Goal: Transaction & Acquisition: Purchase product/service

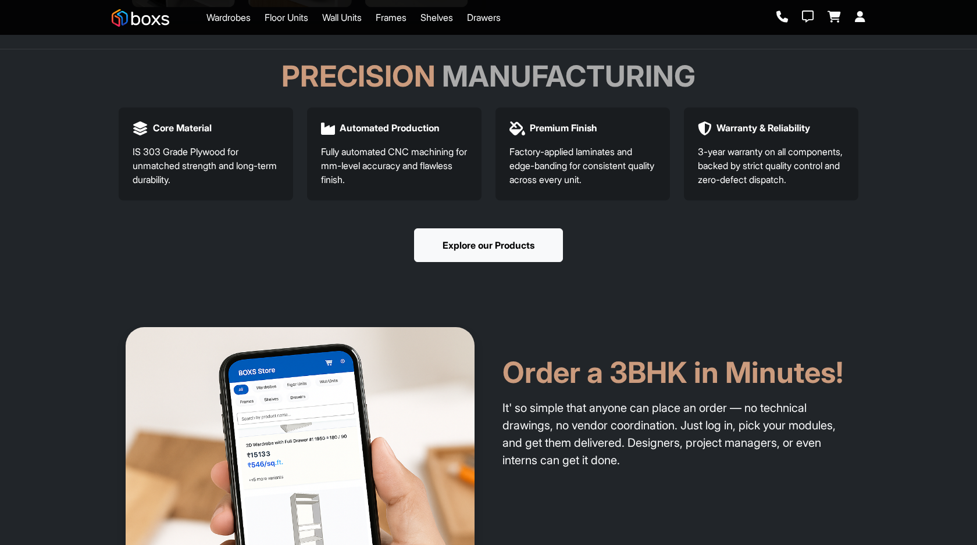
scroll to position [125, 0]
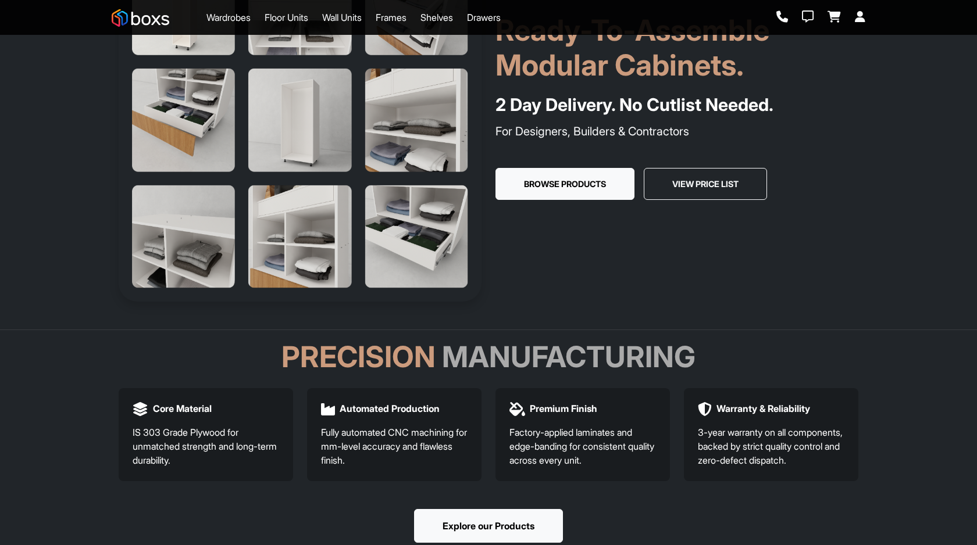
click at [231, 15] on link "Wardrobes" at bounding box center [228, 17] width 44 height 14
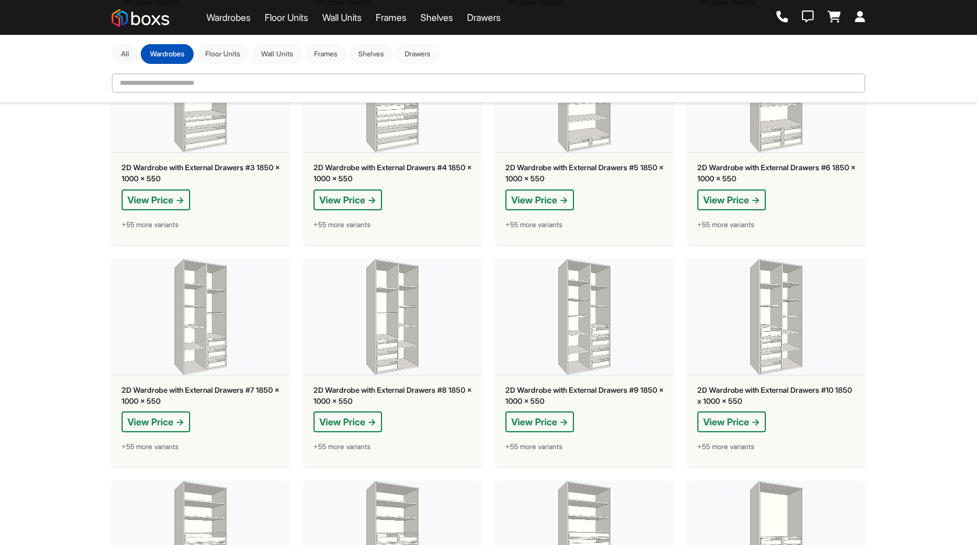
scroll to position [842, 0]
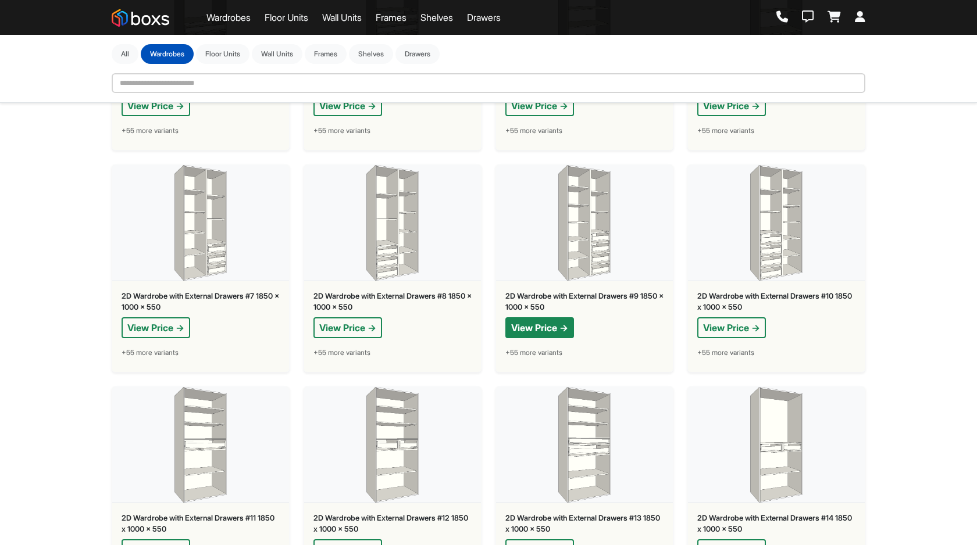
click at [512, 328] on button "View Price →" at bounding box center [539, 327] width 69 height 21
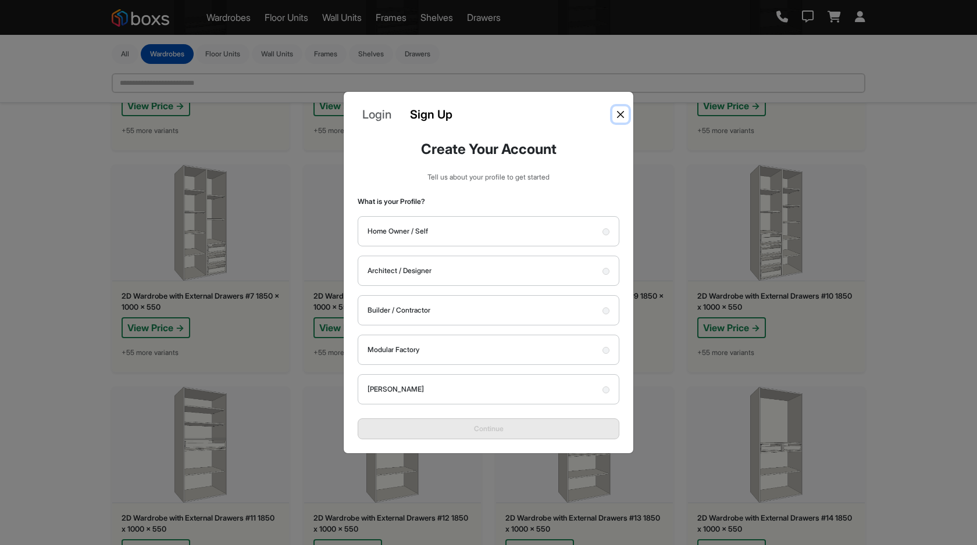
click at [619, 122] on button "Close" at bounding box center [620, 114] width 16 height 16
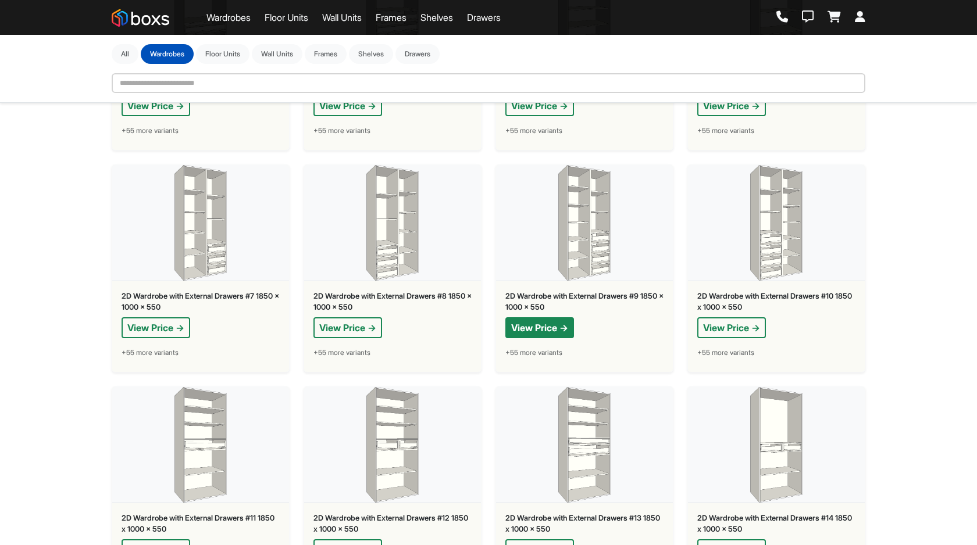
click at [551, 322] on button "View Price →" at bounding box center [539, 327] width 69 height 21
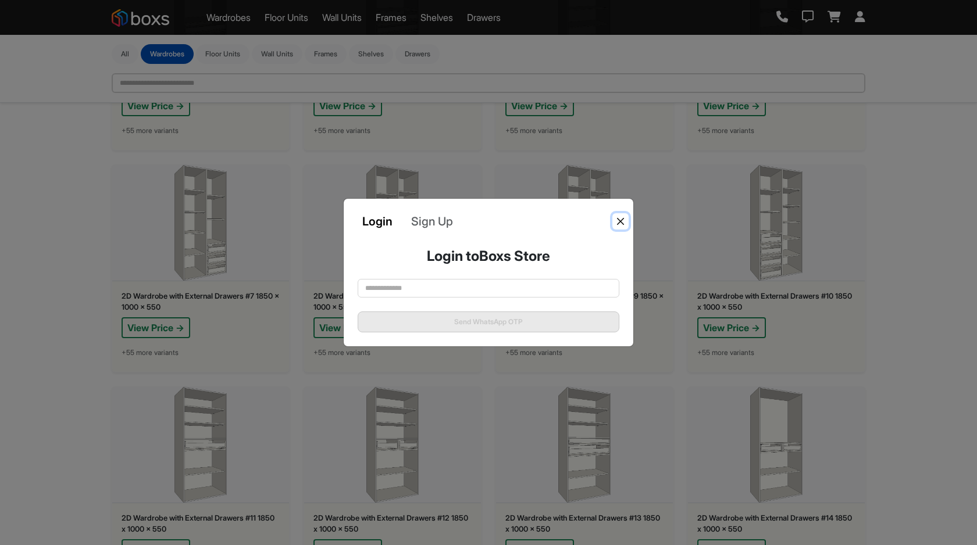
click at [625, 223] on button "Close" at bounding box center [620, 221] width 16 height 16
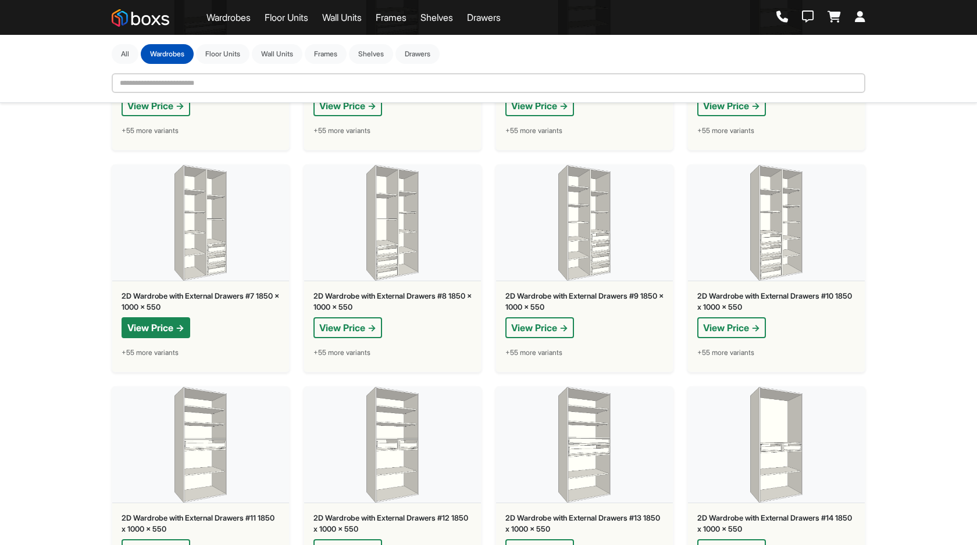
click at [162, 327] on button "View Price →" at bounding box center [156, 327] width 69 height 21
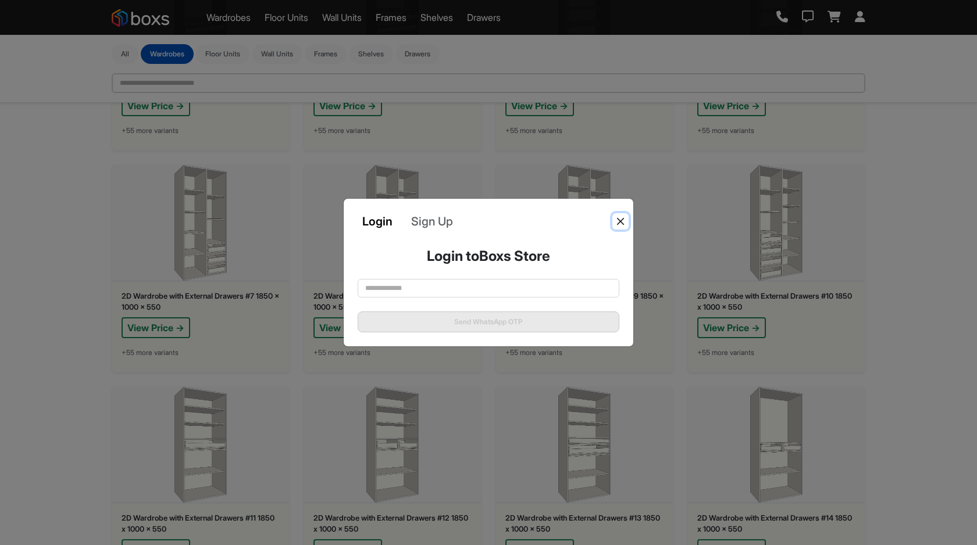
click at [618, 221] on button "Close" at bounding box center [620, 221] width 16 height 16
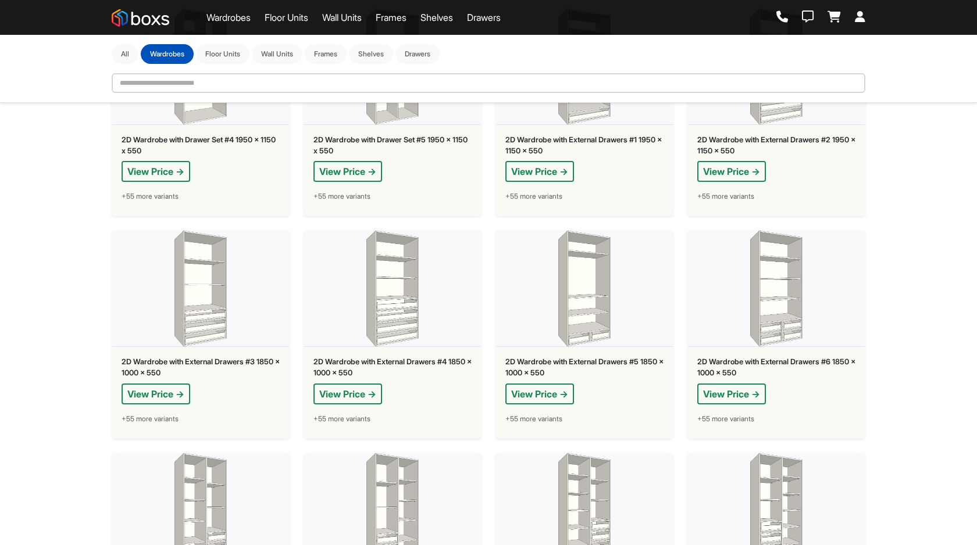
scroll to position [462, 0]
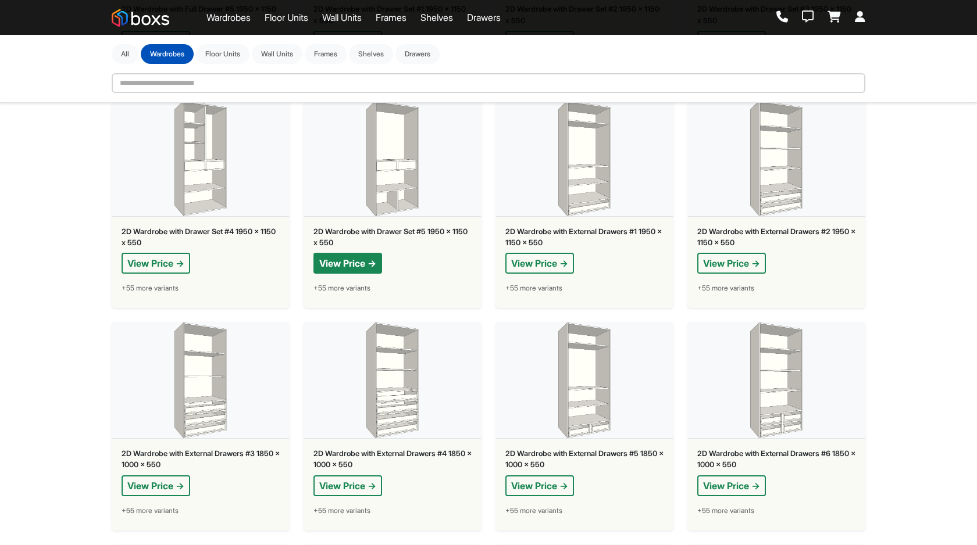
click at [377, 256] on button "View Price →" at bounding box center [347, 263] width 69 height 21
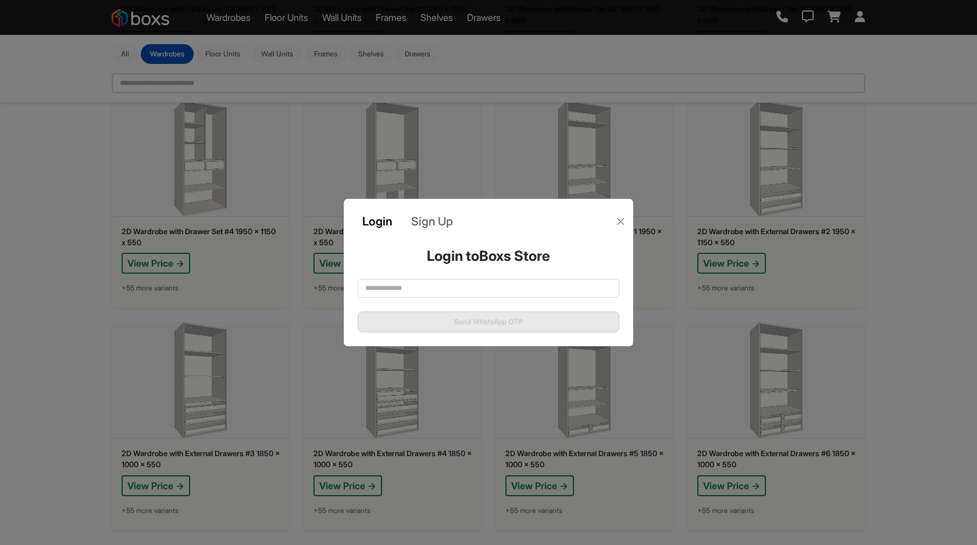
click at [630, 212] on div "Login Sign Up" at bounding box center [489, 216] width 290 height 35
click at [625, 217] on button "Close" at bounding box center [620, 221] width 16 height 16
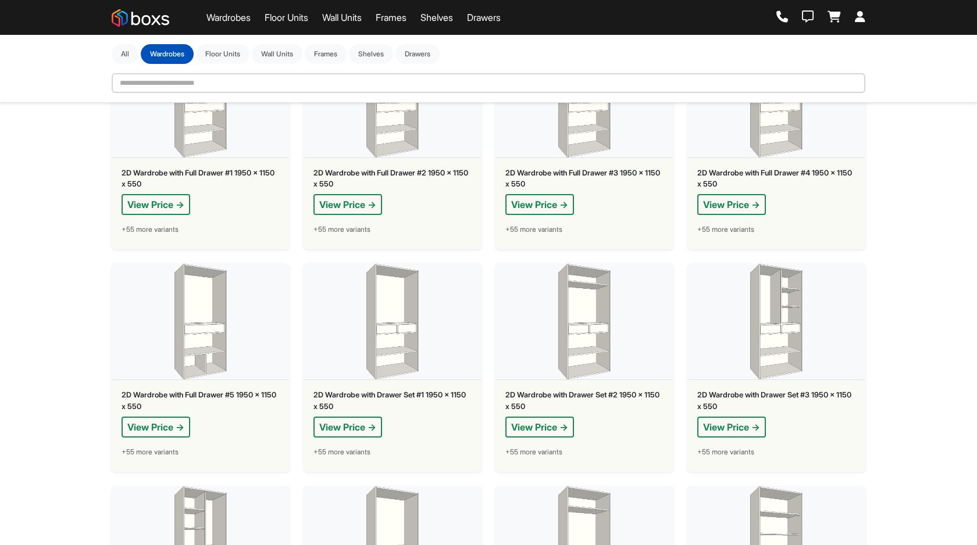
scroll to position [0, 0]
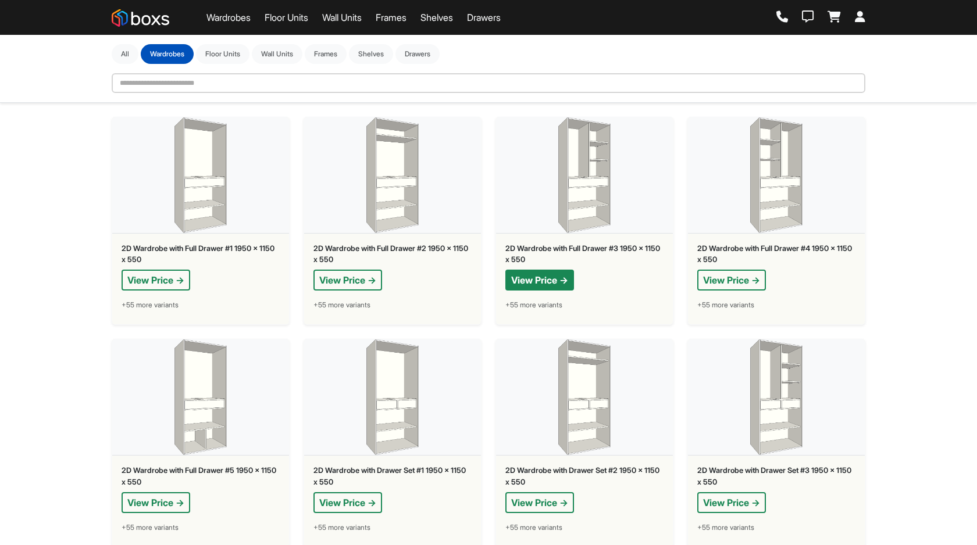
click at [531, 274] on button "View Price →" at bounding box center [539, 280] width 69 height 21
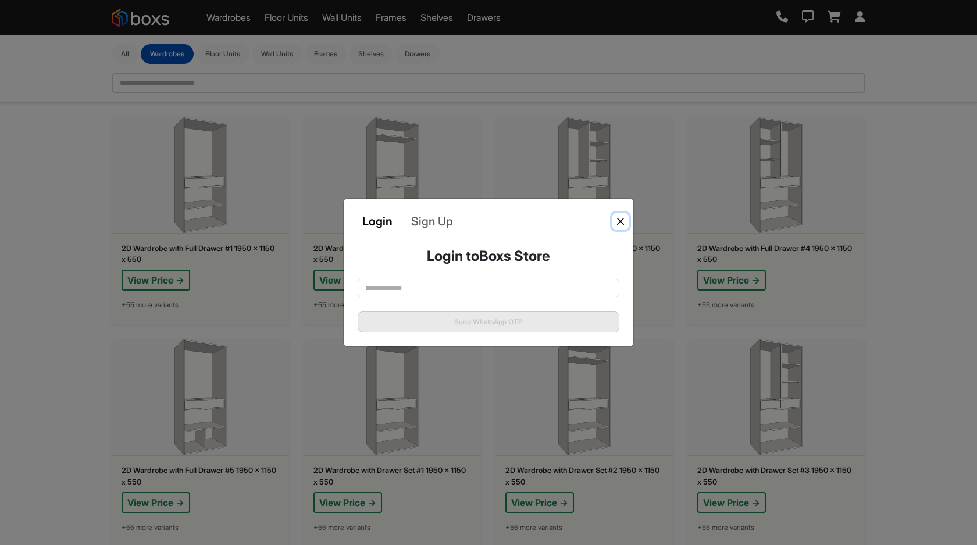
click at [619, 222] on button "Close" at bounding box center [620, 221] width 16 height 16
